Goal: Task Accomplishment & Management: Complete application form

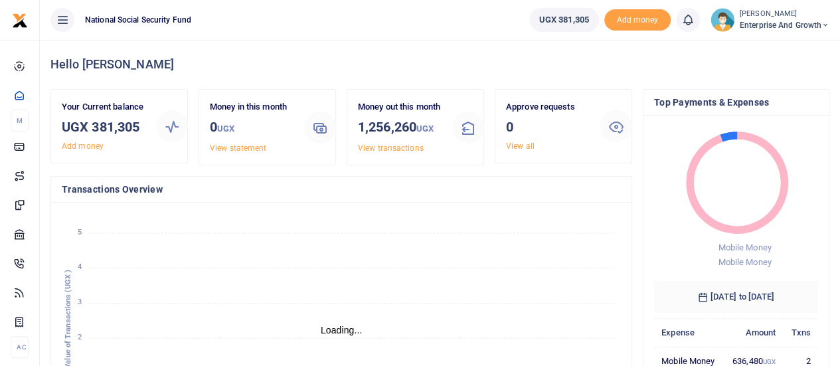
scroll to position [11, 11]
click at [805, 29] on span "Enterprise and Growth" at bounding box center [785, 25] width 90 height 12
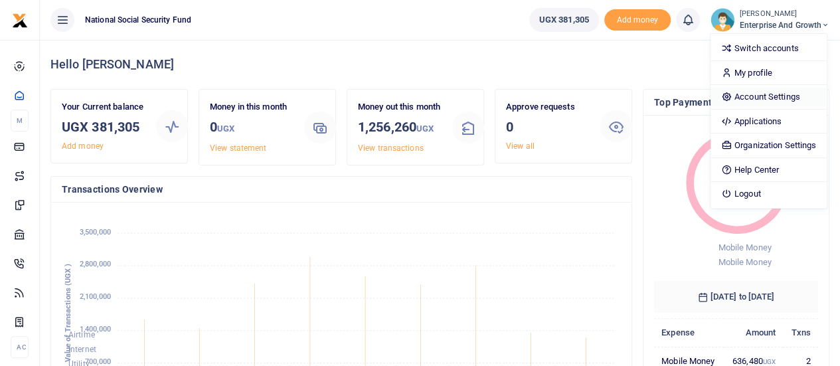
click at [762, 96] on link "Account Settings" at bounding box center [769, 97] width 116 height 19
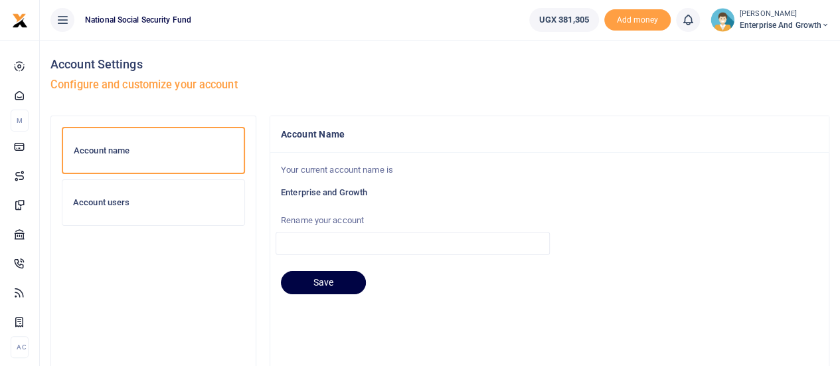
click at [99, 201] on h6 "Account users" at bounding box center [153, 202] width 161 height 11
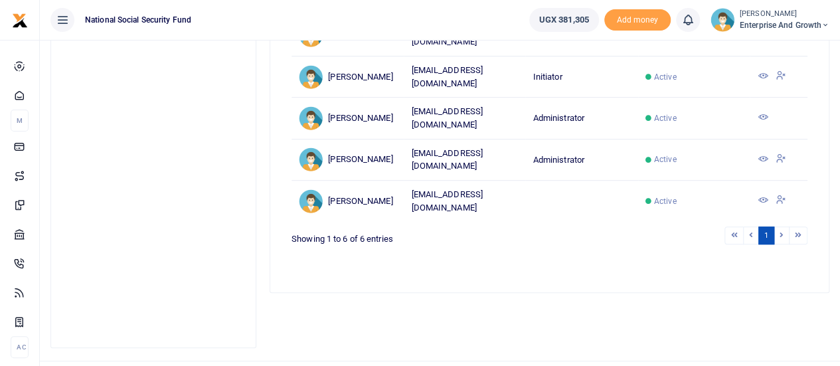
scroll to position [66, 0]
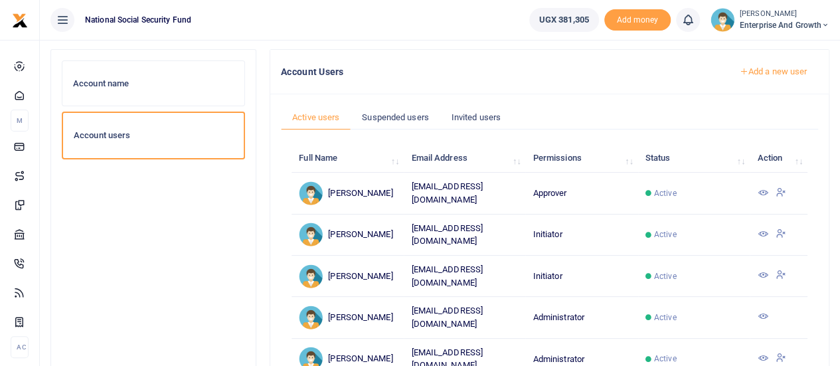
click at [762, 72] on link "Add a new user" at bounding box center [773, 71] width 90 height 23
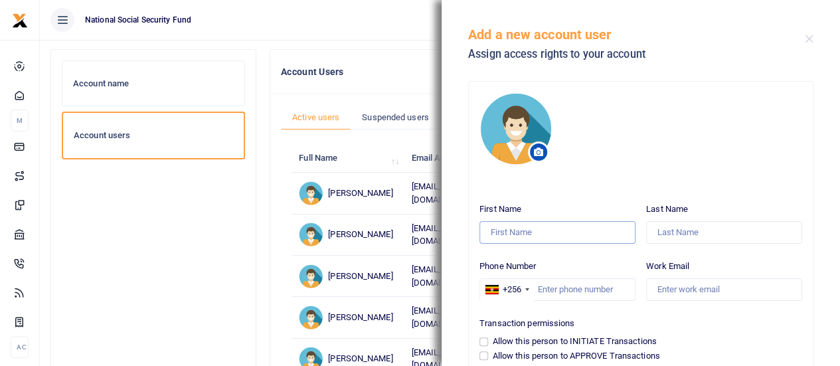
click at [559, 241] on input "First Name" at bounding box center [558, 232] width 156 height 23
type input "d"
type input "S"
type input "Desire"
click at [658, 238] on input "Last Name" at bounding box center [724, 232] width 156 height 23
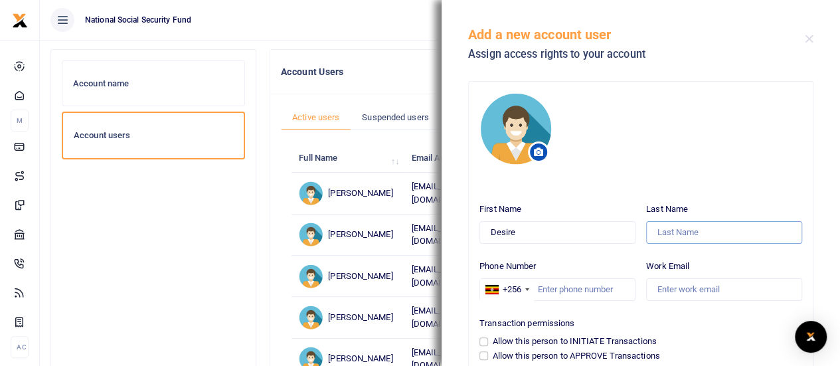
paste input "Kyosimire"
type input "Kyosimire"
click at [547, 278] on input "Phone Number" at bounding box center [558, 289] width 156 height 23
click at [569, 286] on input "Phone Number" at bounding box center [558, 289] width 156 height 23
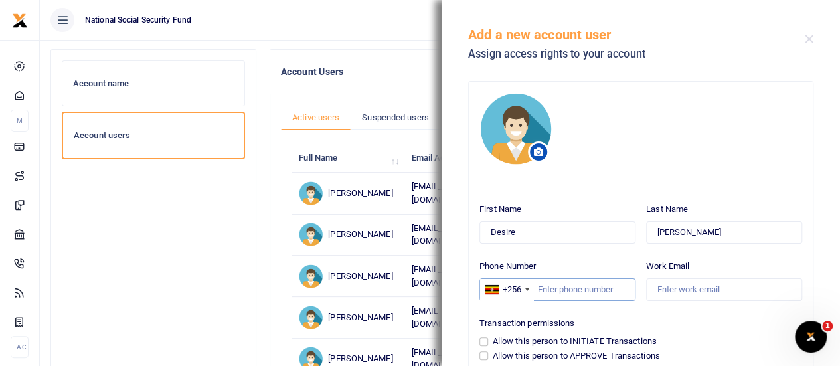
paste input "dkyosimire@nssfug.org"
type input "dkyosimire@nssfug.org"
click at [677, 290] on input "Work Email" at bounding box center [724, 289] width 156 height 23
paste input "dkyosimire@nssfug.org"
type input "dkyosimire@nssfug.org"
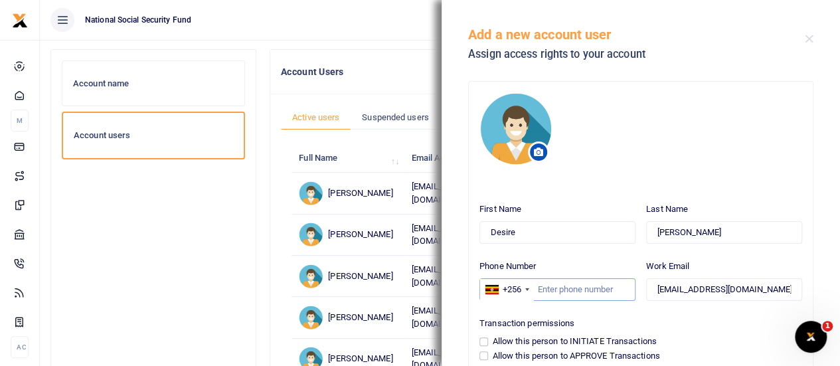
click at [541, 285] on input "Phone Number" at bounding box center [558, 289] width 156 height 23
click at [545, 296] on input "Phone Number" at bounding box center [558, 289] width 156 height 23
paste input "0774983598"
click at [541, 286] on input "0774983598" at bounding box center [558, 289] width 156 height 23
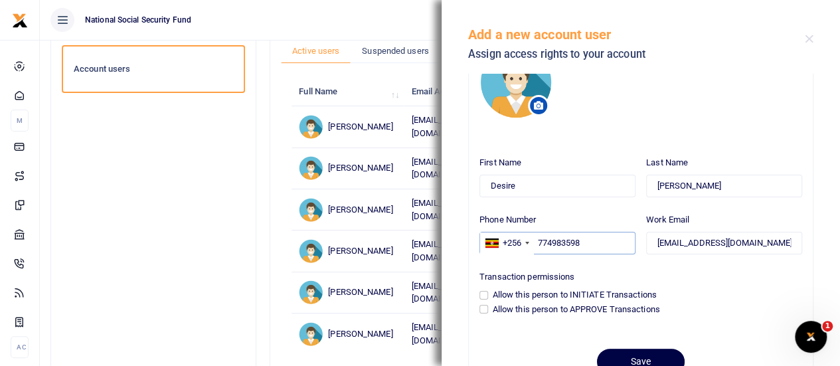
scroll to position [66, 0]
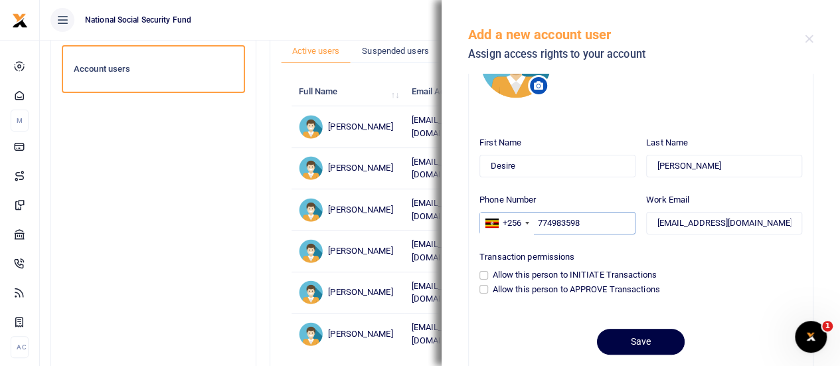
type input "774983598"
click at [485, 271] on input "Allow this person to INITIATE Transactions" at bounding box center [484, 275] width 9 height 9
checkbox input "true"
click at [629, 339] on button "Save" at bounding box center [641, 342] width 88 height 26
